Goal: Transaction & Acquisition: Book appointment/travel/reservation

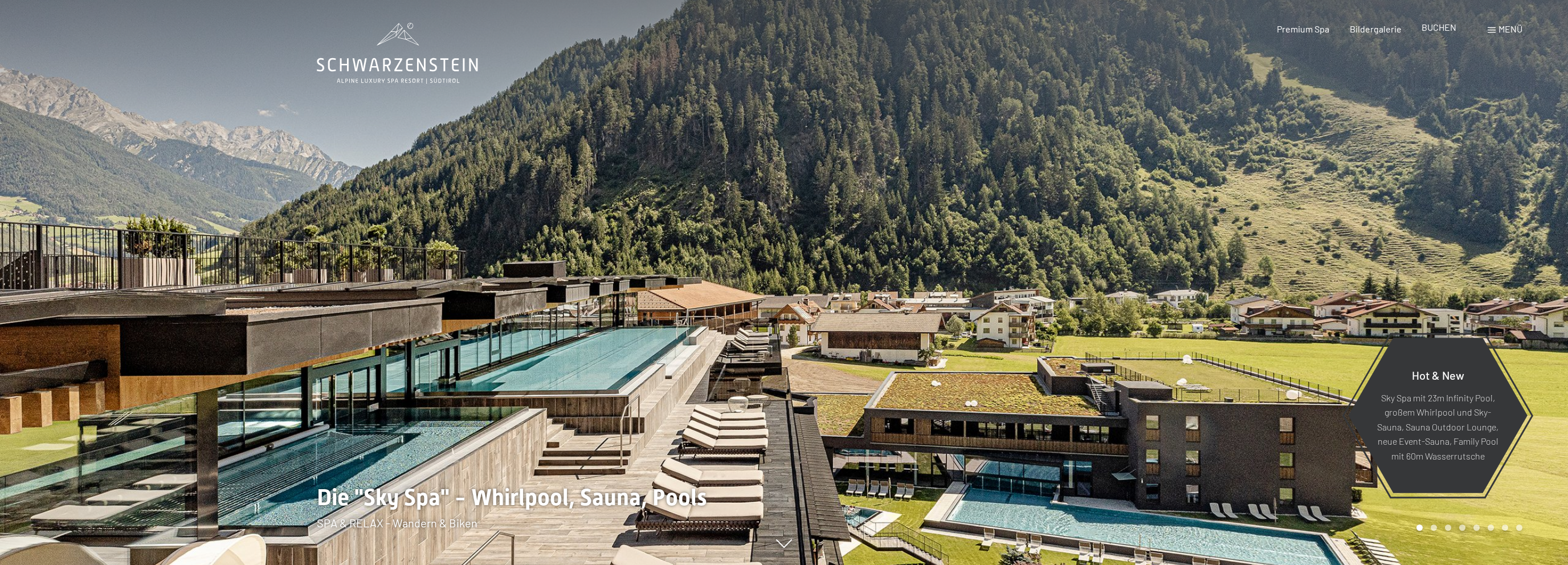
click at [1445, 29] on span "BUCHEN" at bounding box center [1439, 27] width 35 height 11
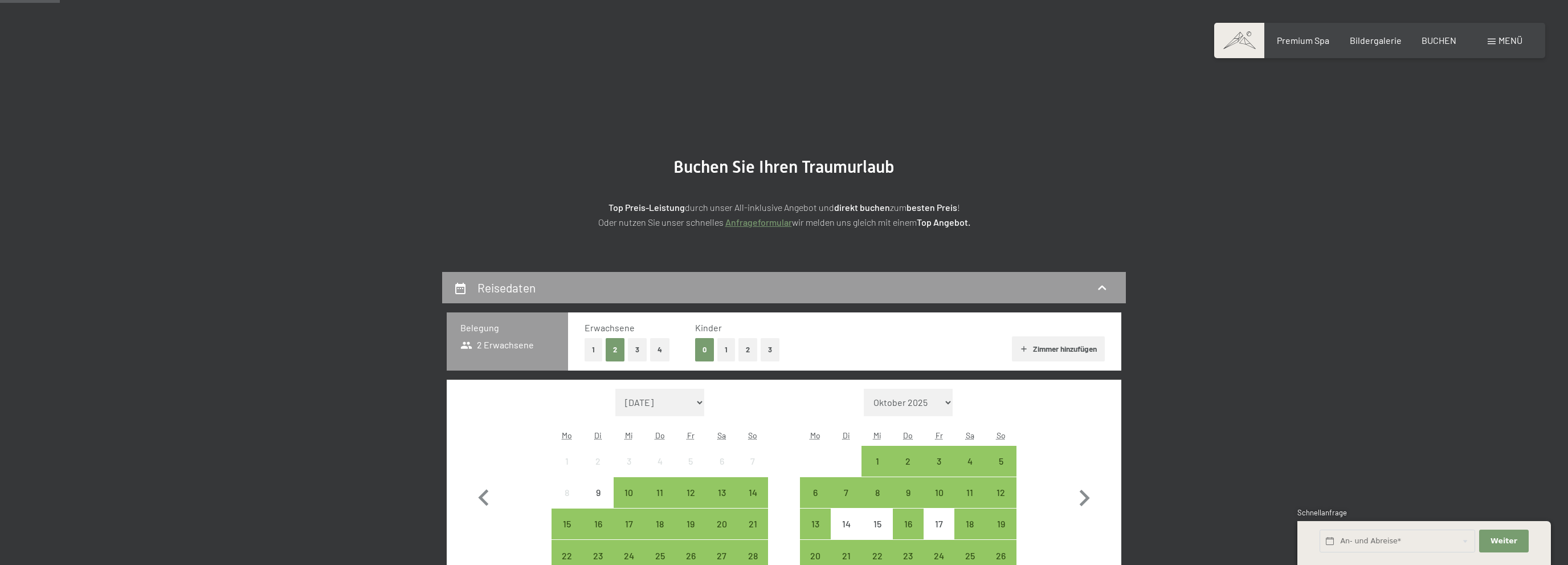
scroll to position [120, 0]
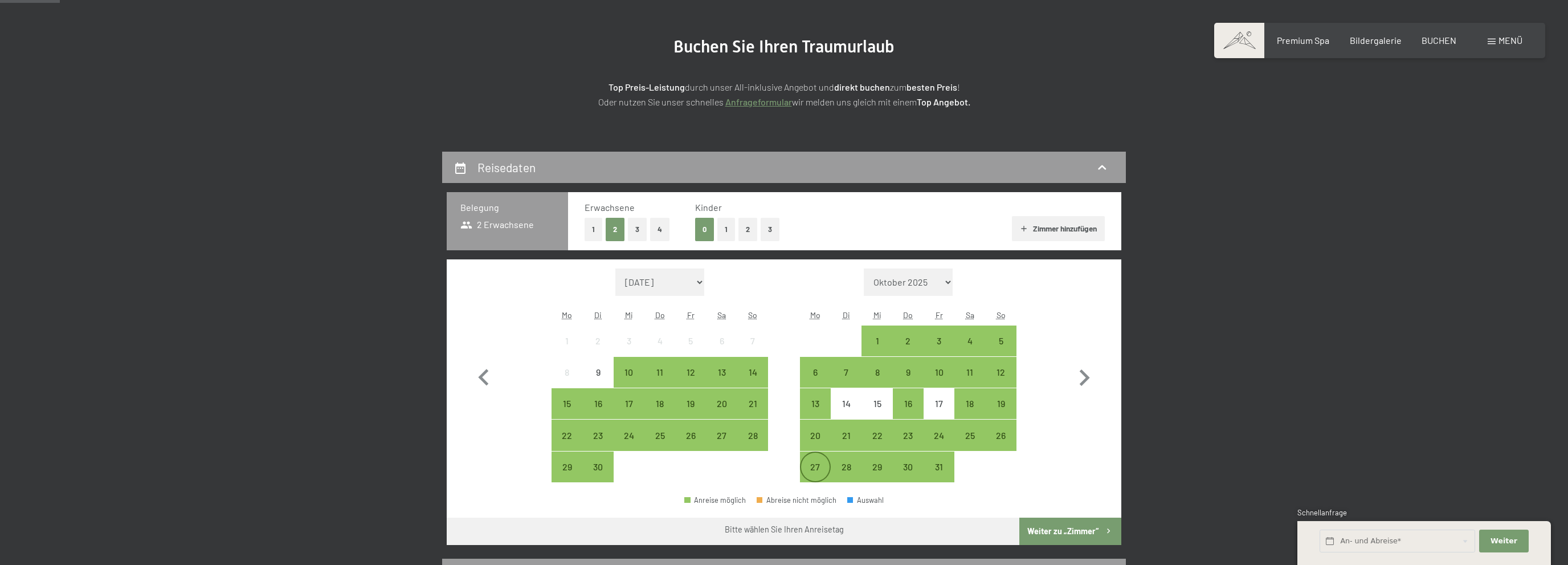
click at [813, 464] on div "27" at bounding box center [815, 476] width 28 height 28
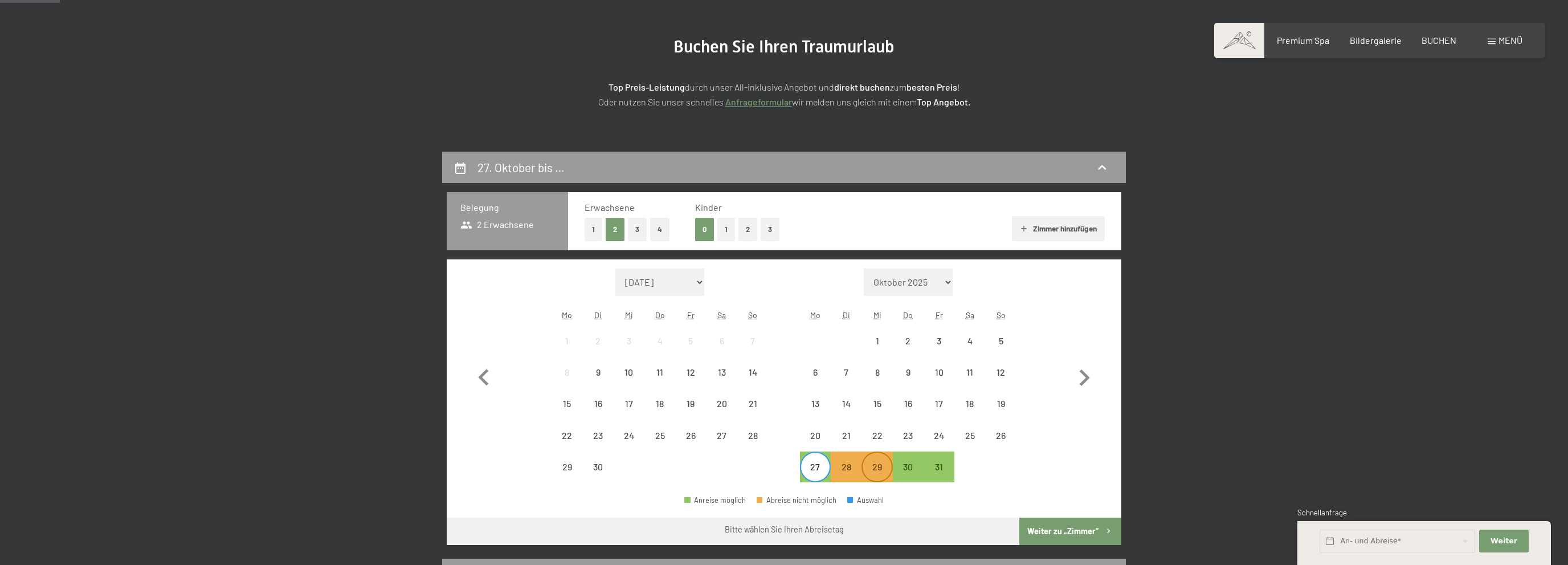
click at [880, 469] on div "29" at bounding box center [877, 476] width 28 height 28
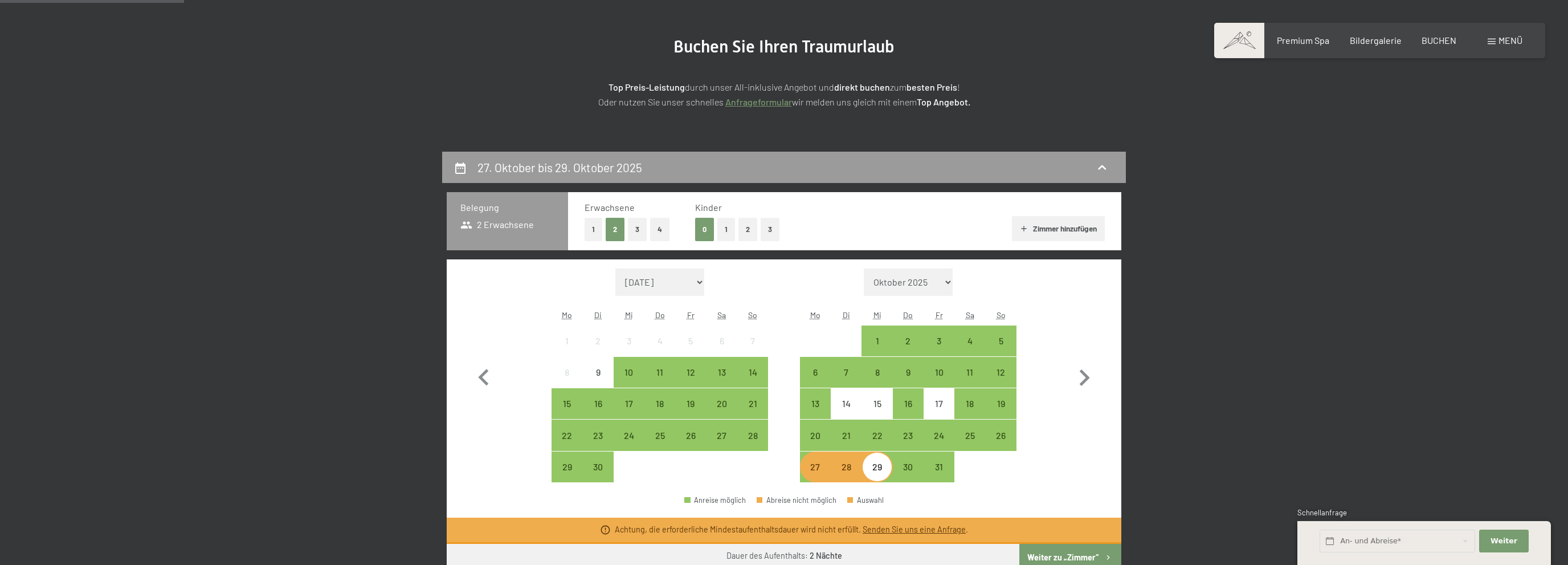
scroll to position [180, 0]
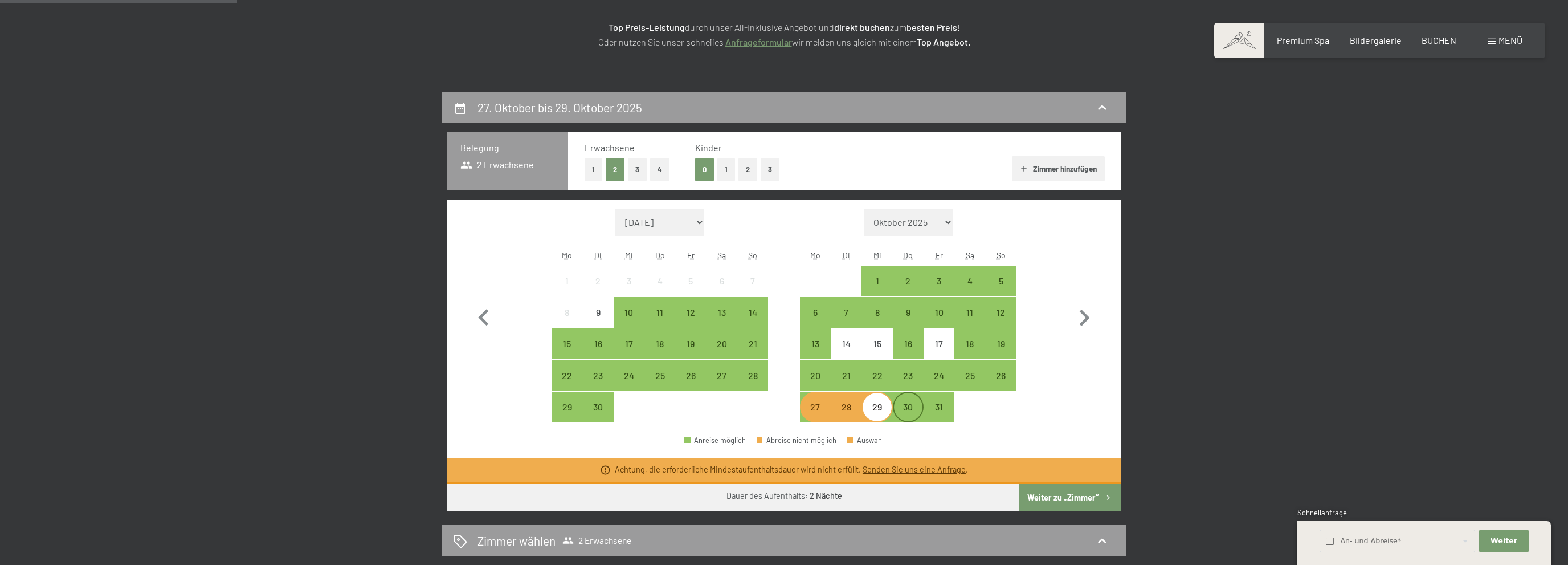
click at [901, 409] on div "30" at bounding box center [908, 417] width 28 height 28
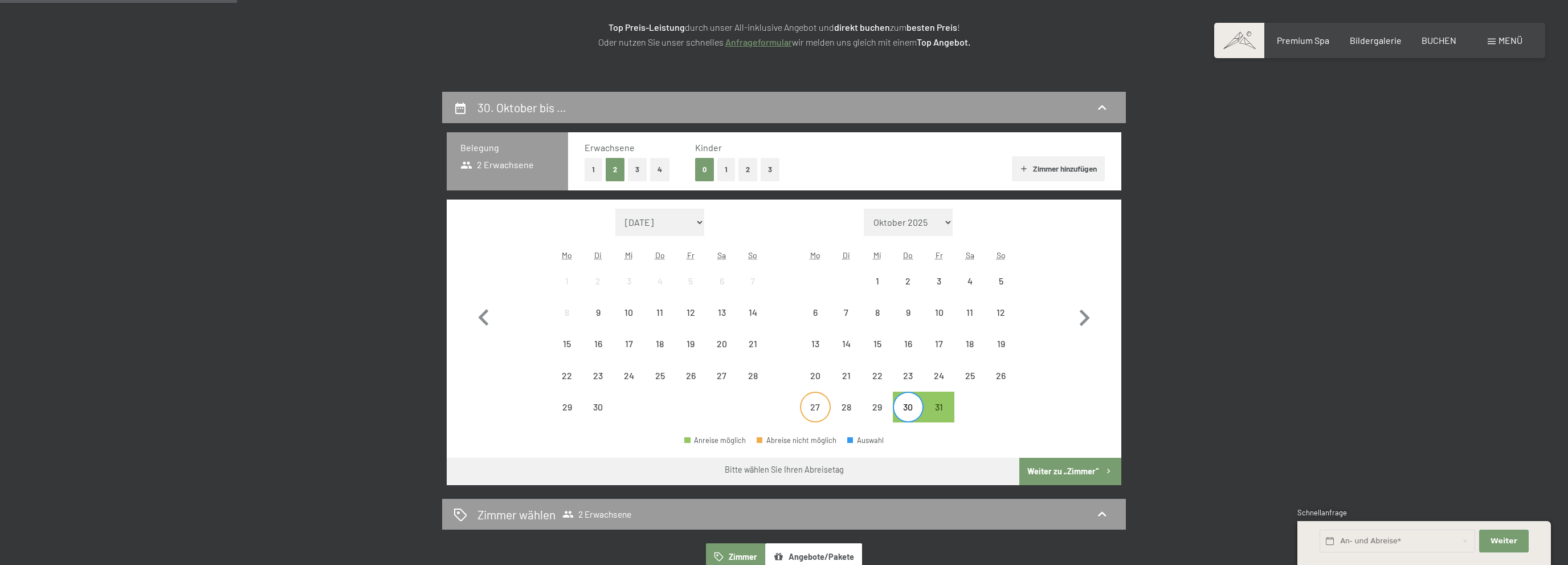
click at [822, 412] on div "27" at bounding box center [815, 417] width 28 height 28
click at [902, 409] on div "30" at bounding box center [908, 417] width 28 height 28
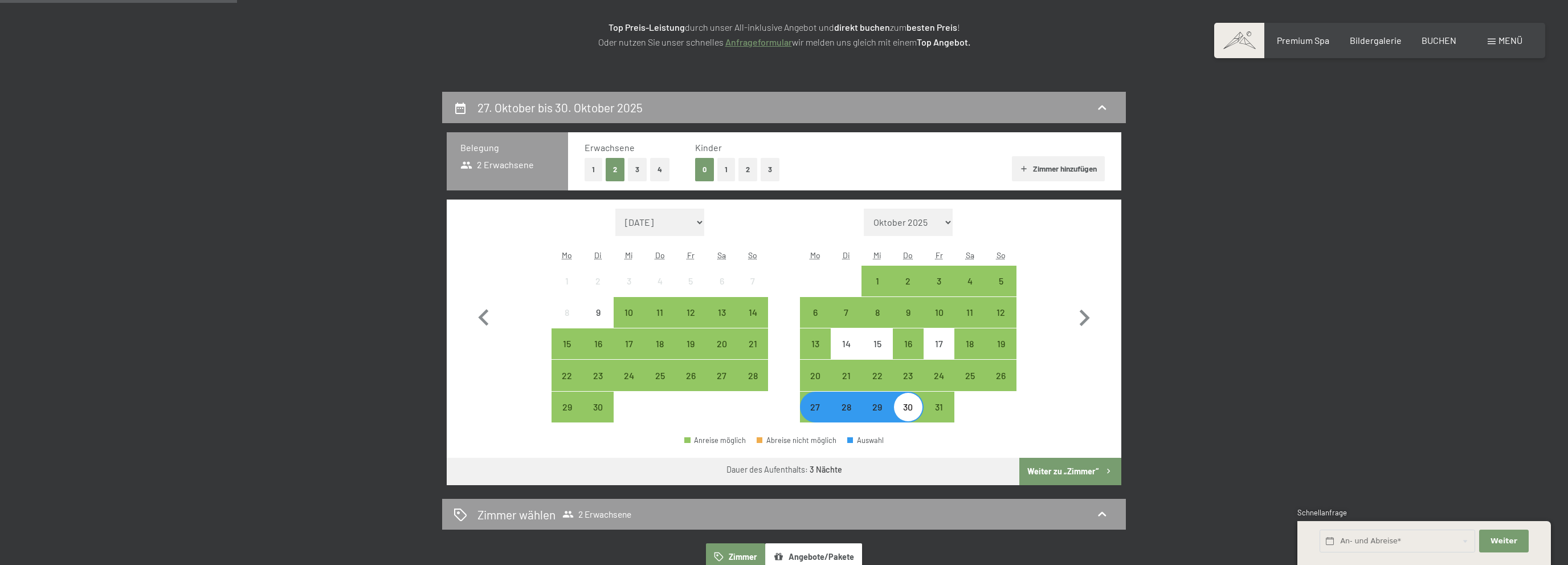
click at [1058, 468] on button "Weiter zu „Zimmer“" at bounding box center [1070, 471] width 102 height 27
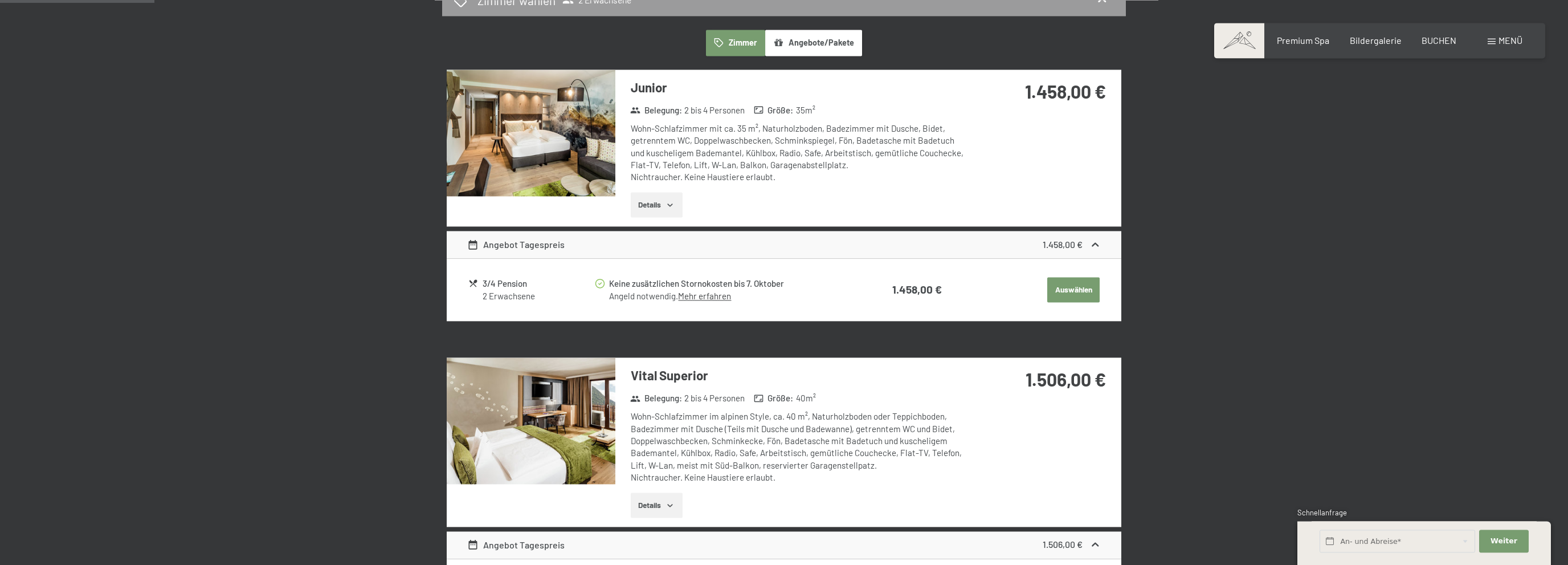
scroll to position [272, 0]
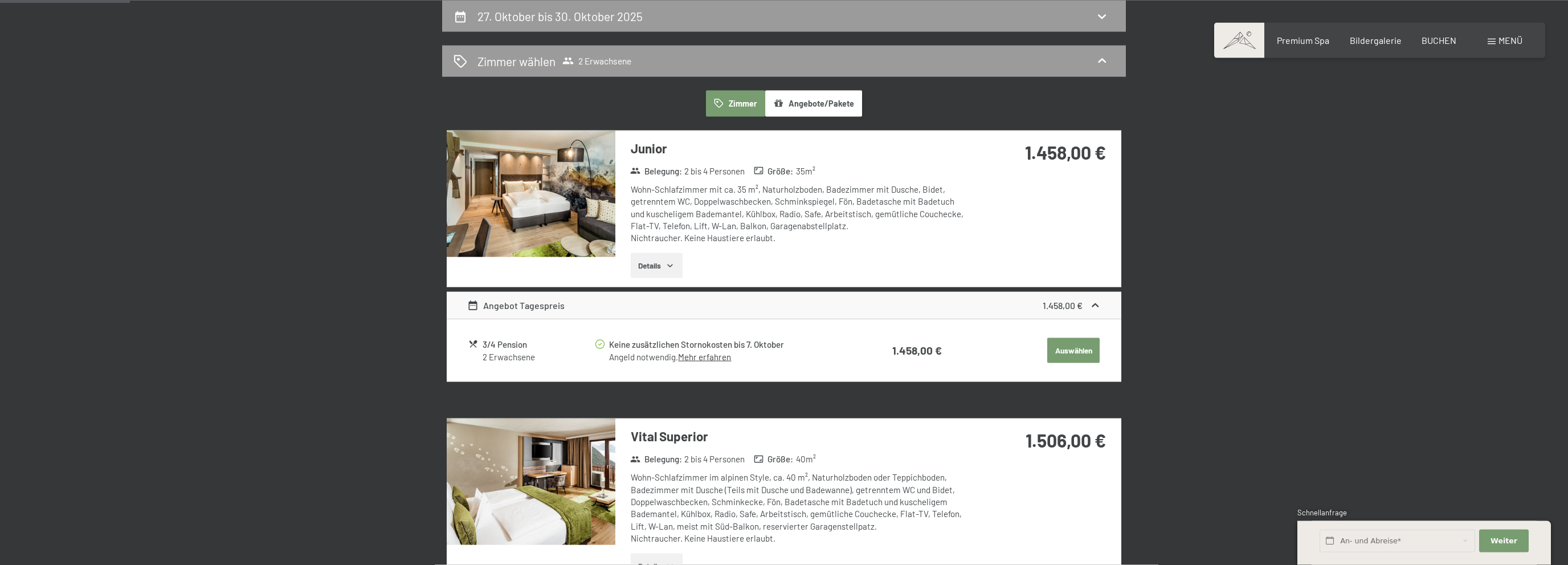
click at [1053, 350] on button "Auswählen" at bounding box center [1073, 351] width 52 height 25
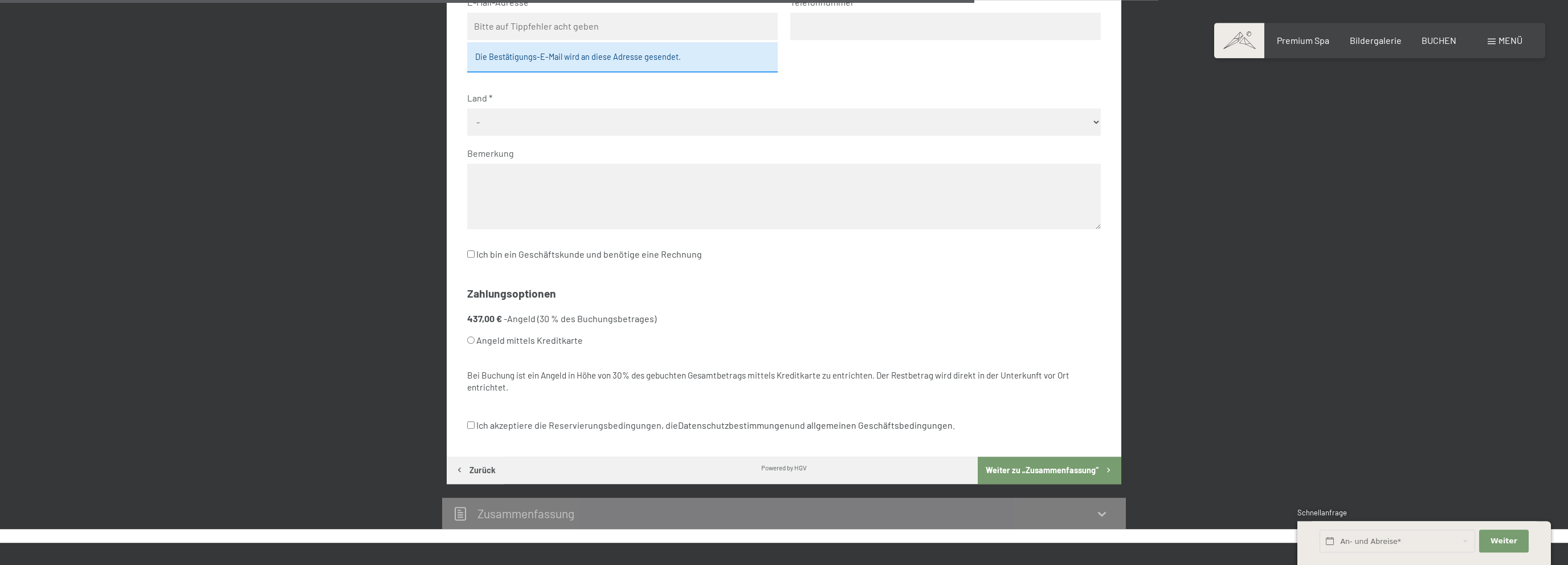
scroll to position [504, 0]
